Goal: Feedback & Contribution: Submit feedback/report problem

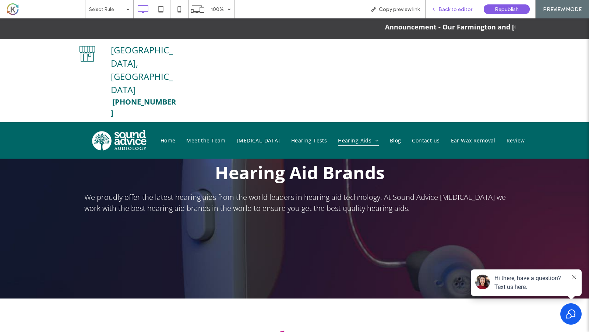
click at [453, 9] on span "Back to editor" at bounding box center [456, 9] width 34 height 6
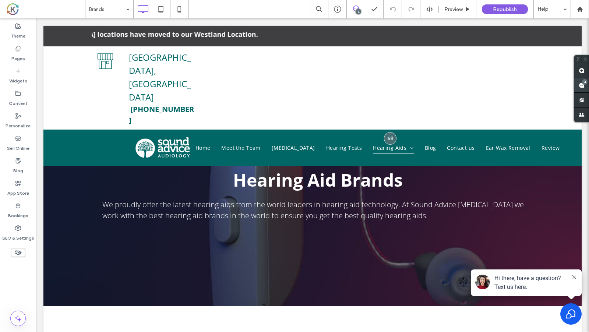
click at [581, 84] on use at bounding box center [582, 85] width 6 height 6
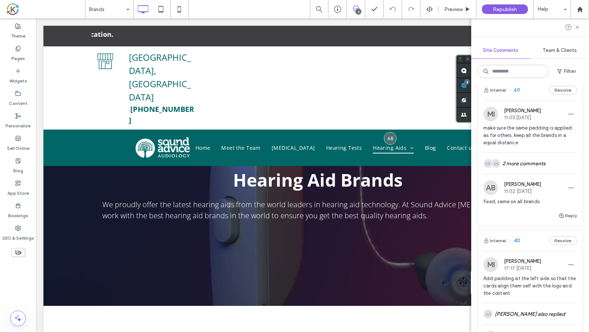
scroll to position [229, 0]
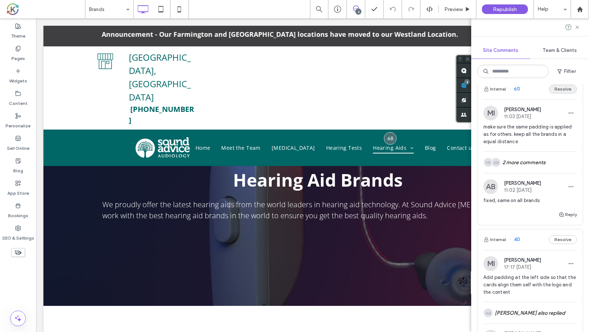
click at [563, 91] on button "Resolve" at bounding box center [563, 89] width 28 height 9
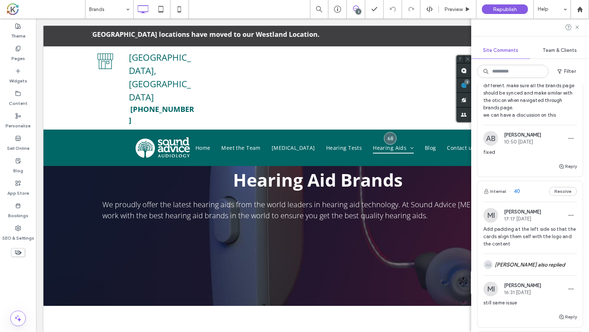
scroll to position [120, 0]
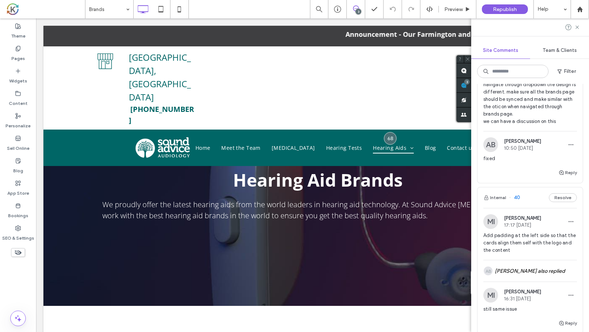
click at [542, 237] on span "Add padding at the left side so that the cards align them self with the logo an…" at bounding box center [530, 243] width 94 height 22
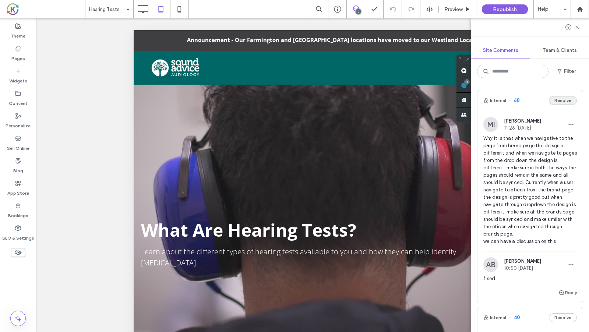
click at [564, 103] on button "Resolve" at bounding box center [563, 100] width 28 height 9
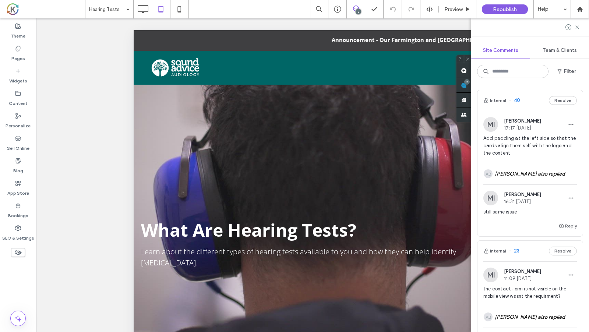
click at [578, 31] on div at bounding box center [530, 27] width 118 height 18
click at [575, 27] on icon at bounding box center [577, 27] width 6 height 6
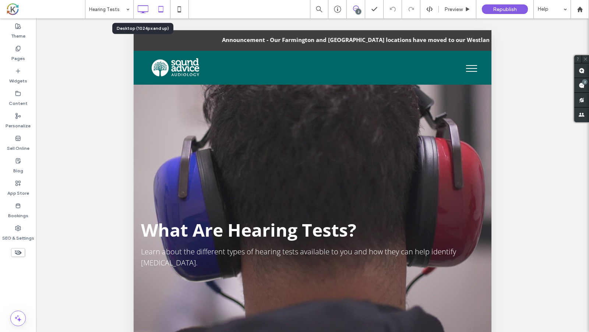
click at [145, 14] on icon at bounding box center [143, 9] width 15 height 15
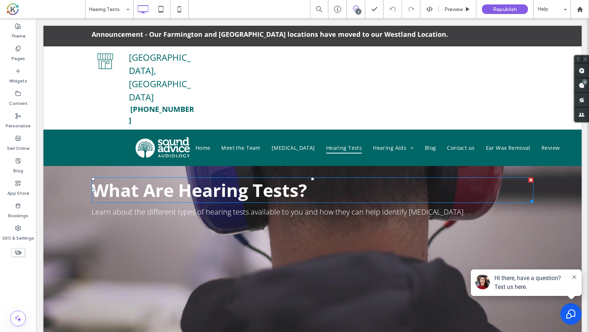
scroll to position [4, 0]
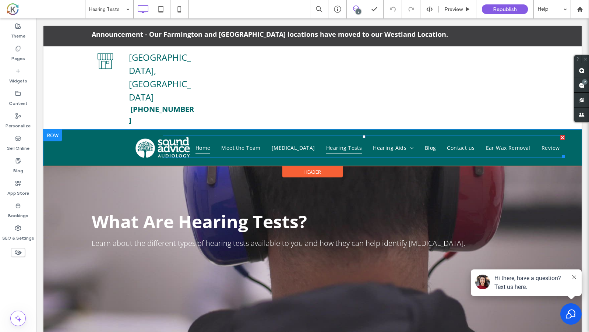
click at [211, 142] on span "Home" at bounding box center [203, 147] width 15 height 11
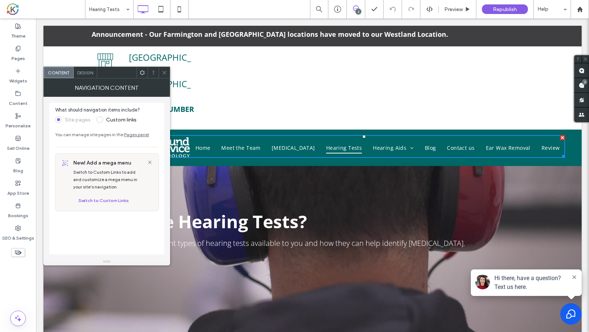
click at [167, 72] on icon at bounding box center [165, 73] width 6 height 6
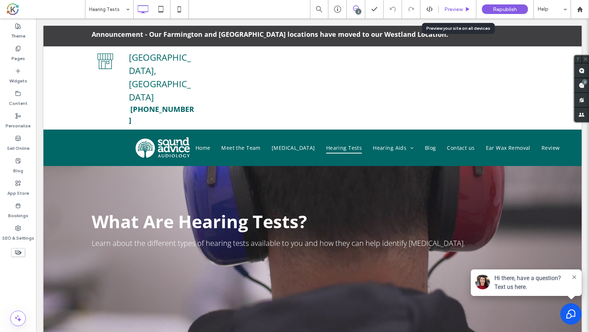
click at [453, 13] on div "Preview" at bounding box center [458, 9] width 38 height 18
click at [455, 8] on span "Preview" at bounding box center [453, 9] width 18 height 6
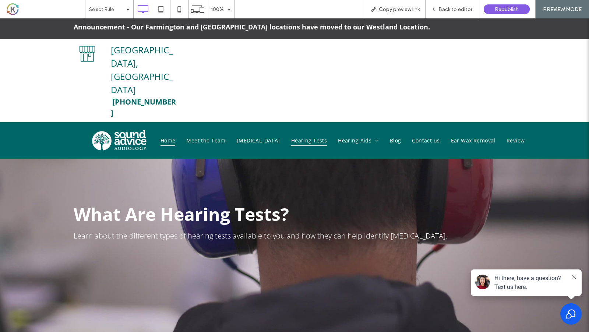
click at [176, 135] on span "Home" at bounding box center [168, 140] width 15 height 11
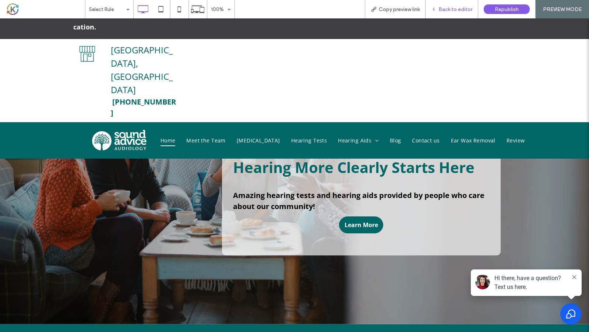
click at [463, 11] on span "Back to editor" at bounding box center [456, 9] width 34 height 6
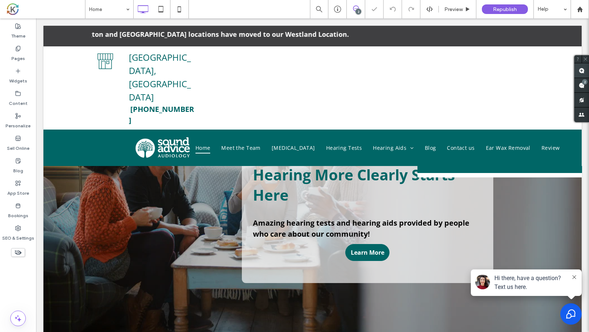
click at [582, 73] on use at bounding box center [582, 71] width 6 height 6
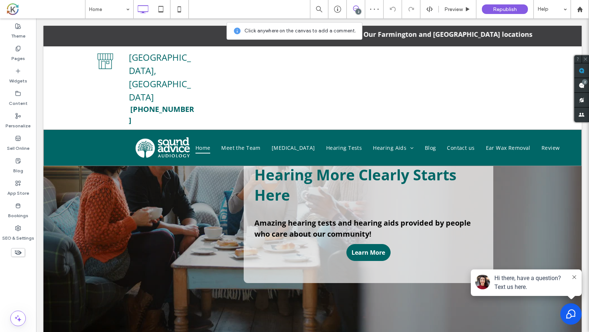
click at [275, 130] on div "Click To Paste Home Meet the Team [MEDICAL_DATA] Hearing Tests Hearing Aids Bra…" at bounding box center [312, 148] width 538 height 36
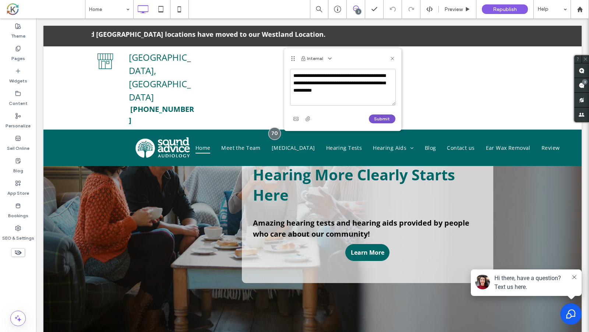
type textarea "**********"
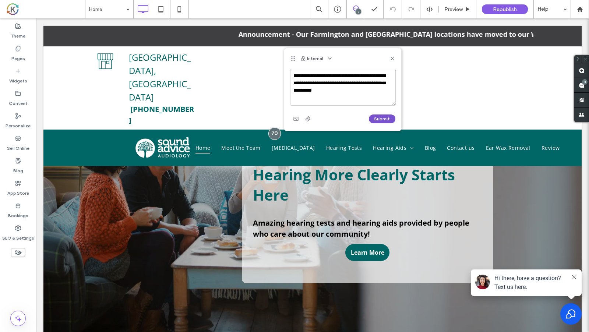
click at [386, 116] on button "Submit" at bounding box center [382, 119] width 27 height 9
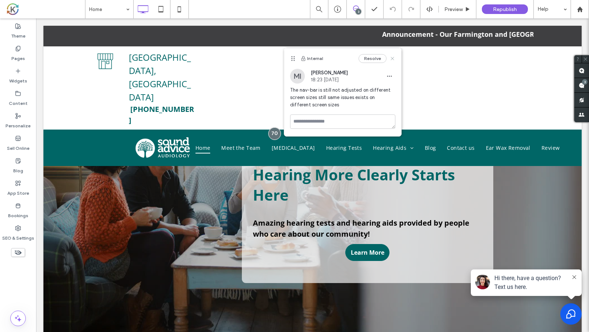
click at [394, 58] on icon at bounding box center [393, 59] width 6 height 6
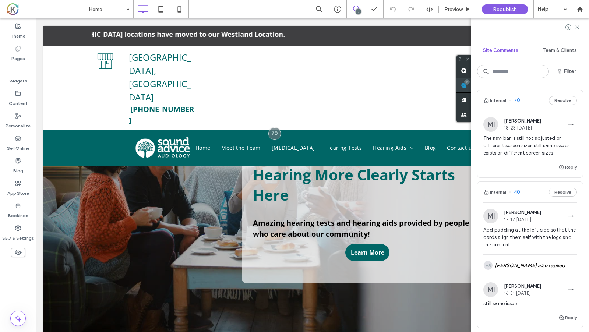
click at [467, 87] on use at bounding box center [464, 85] width 6 height 6
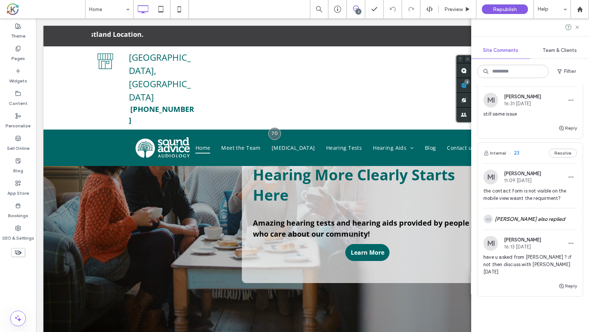
scroll to position [260, 0]
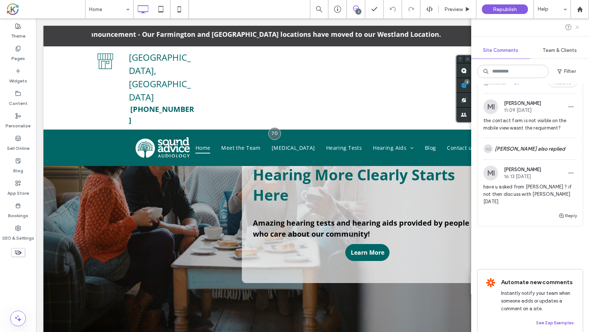
click at [578, 27] on icon at bounding box center [577, 27] width 6 height 6
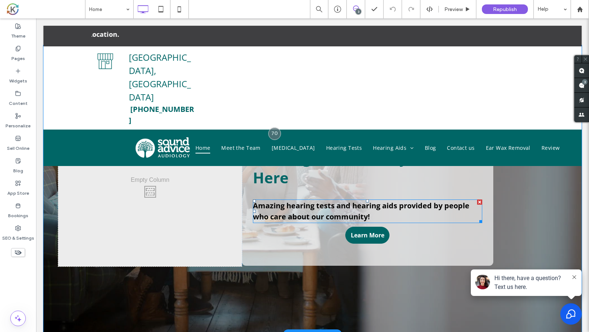
scroll to position [0, 0]
